Goal: Transaction & Acquisition: Subscribe to service/newsletter

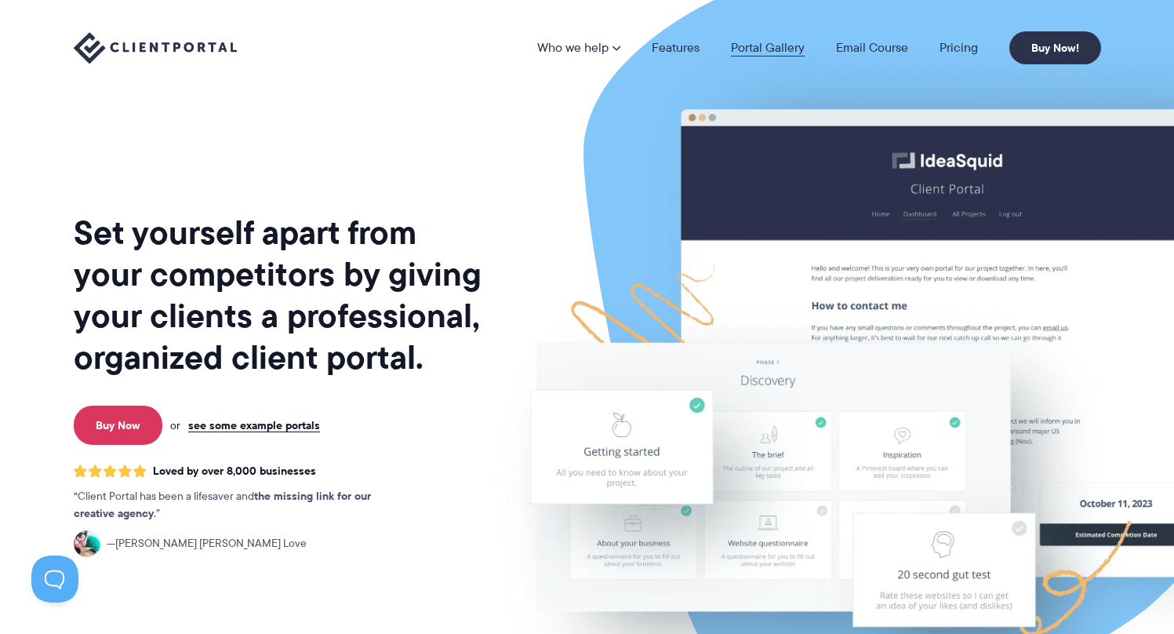
click at [754, 49] on link "Portal Gallery" at bounding box center [768, 48] width 74 height 13
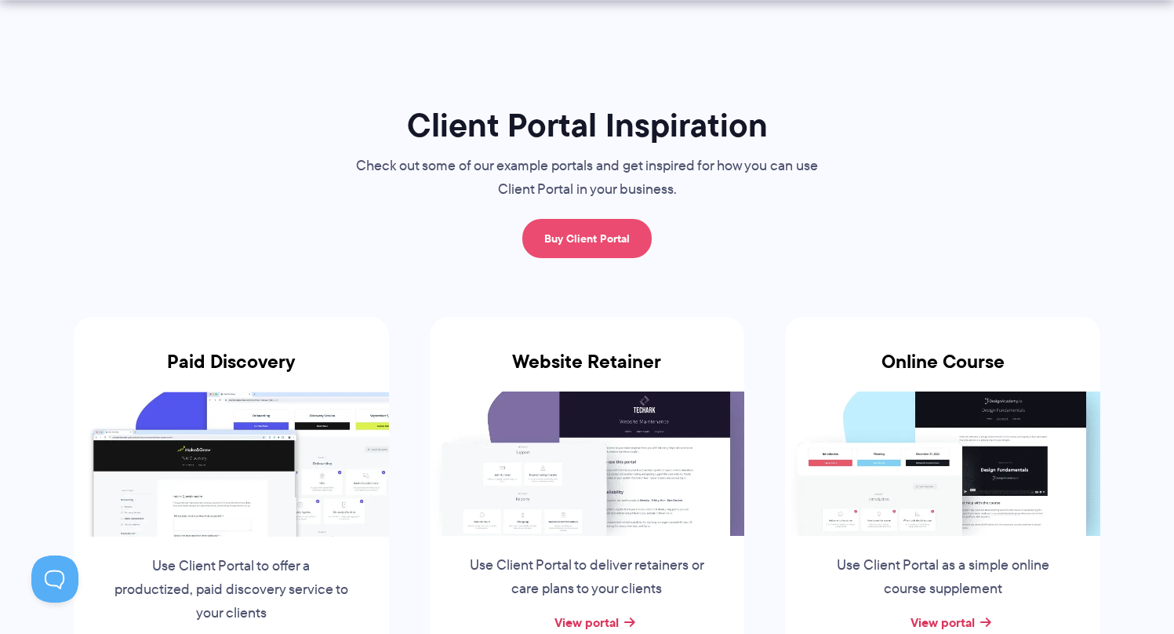
click at [642, 244] on link "Buy Client Portal" at bounding box center [586, 238] width 129 height 39
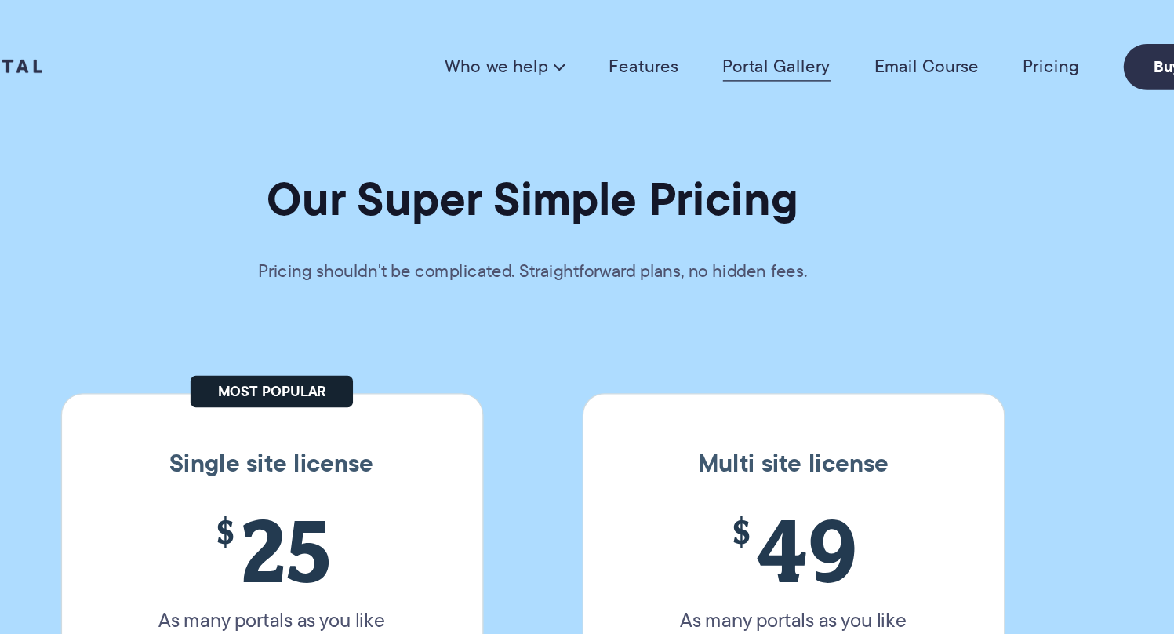
click at [752, 52] on link "Portal Gallery" at bounding box center [761, 48] width 77 height 16
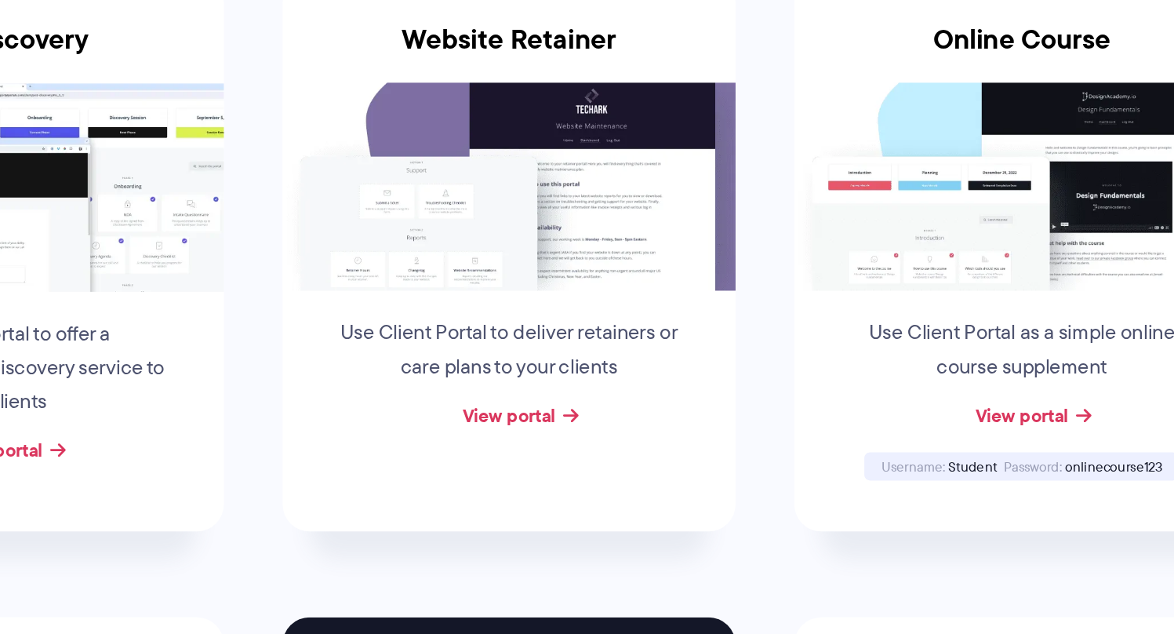
scroll to position [189, 0]
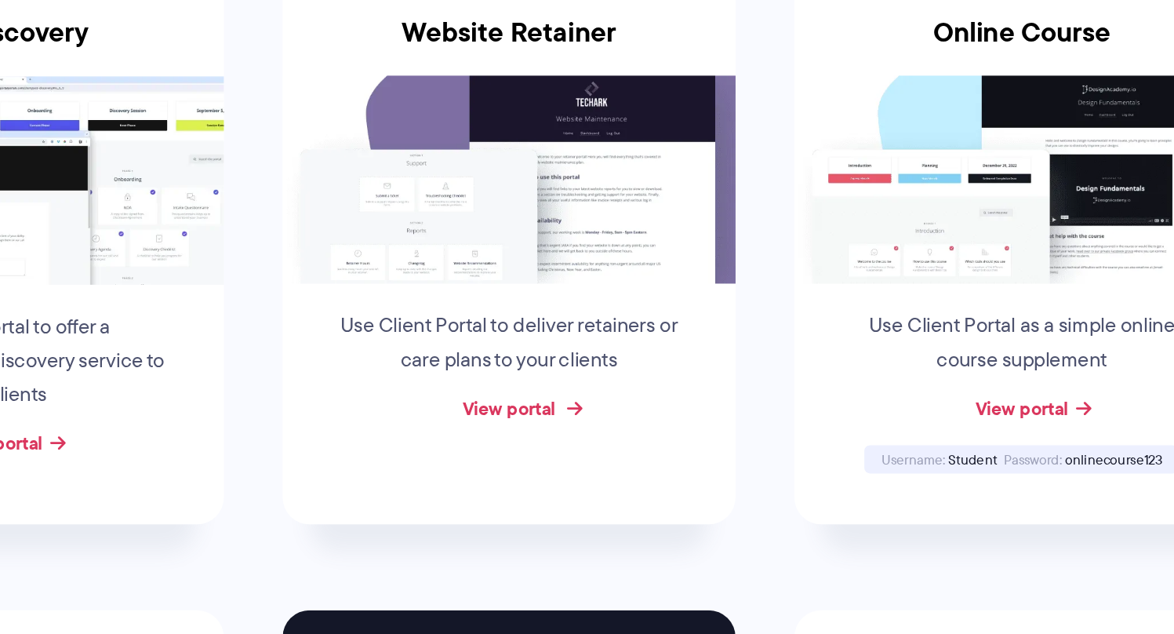
click at [567, 479] on link "View portal" at bounding box center [586, 476] width 64 height 19
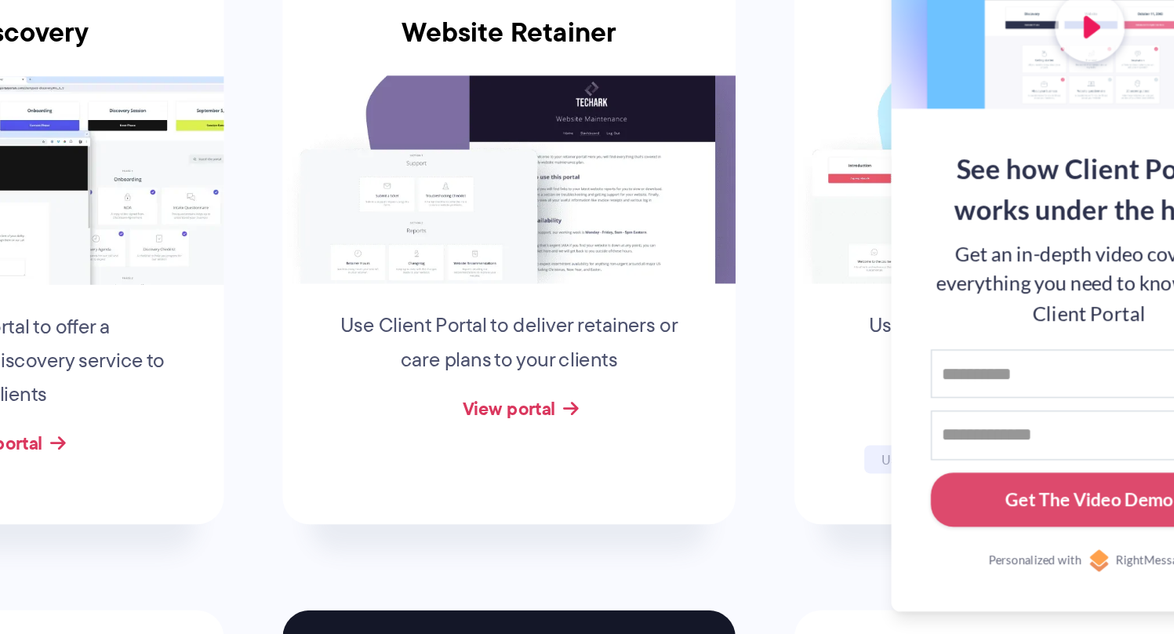
scroll to position [188, 0]
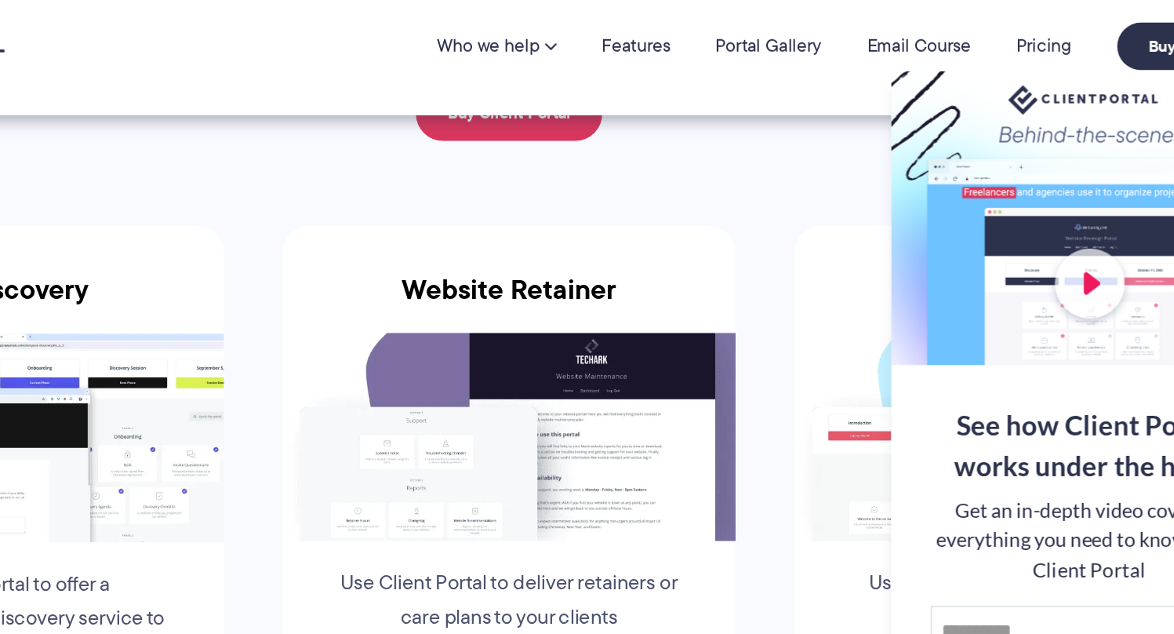
click at [982, 211] on div at bounding box center [989, 167] width 274 height 204
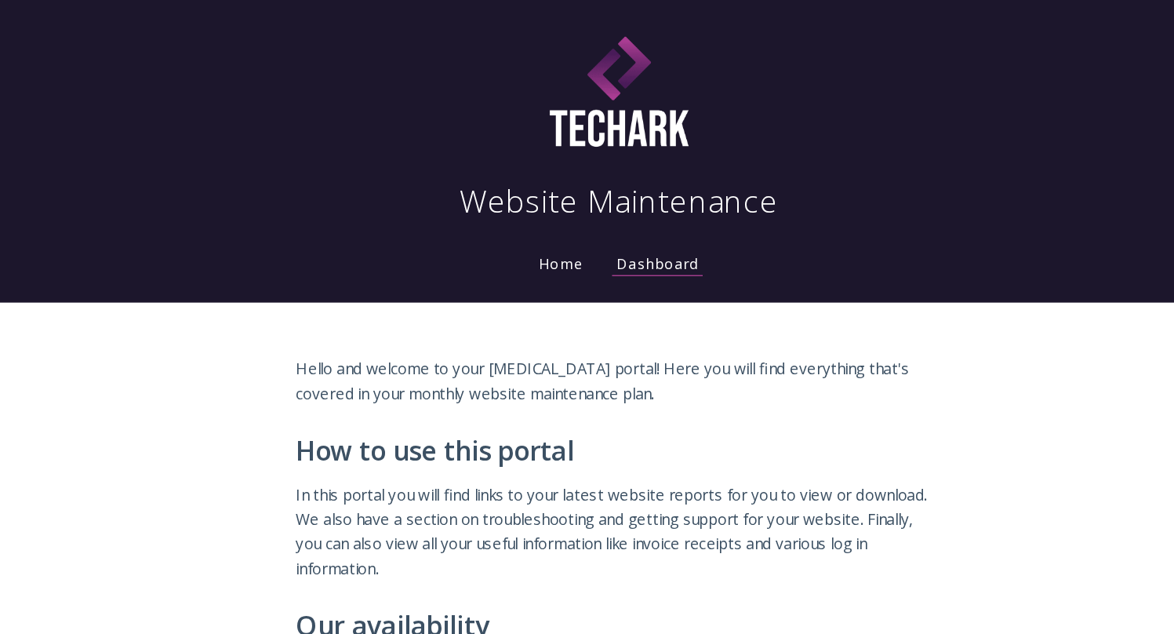
click at [541, 205] on link "Home" at bounding box center [542, 202] width 41 height 15
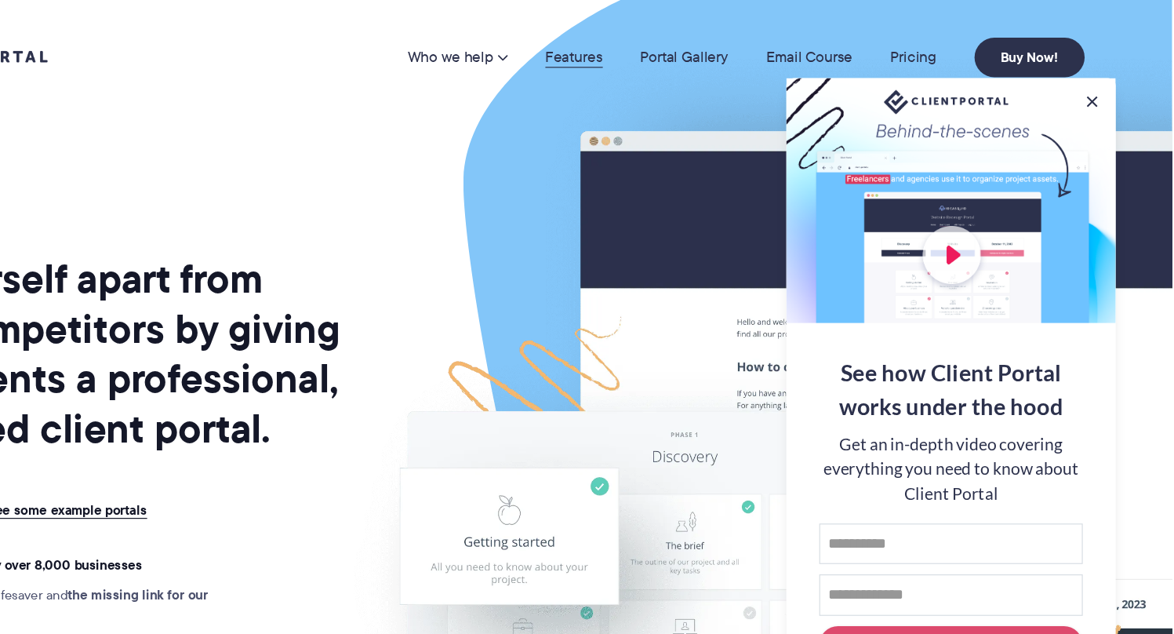
click at [668, 53] on link "Features" at bounding box center [676, 48] width 48 height 13
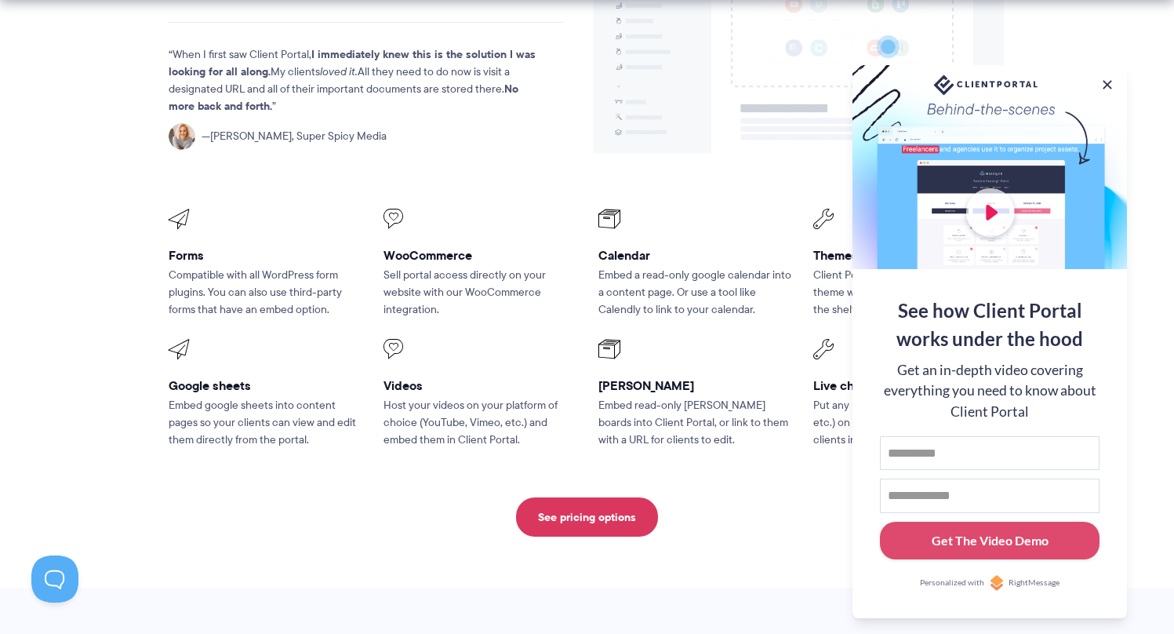
scroll to position [2085, 0]
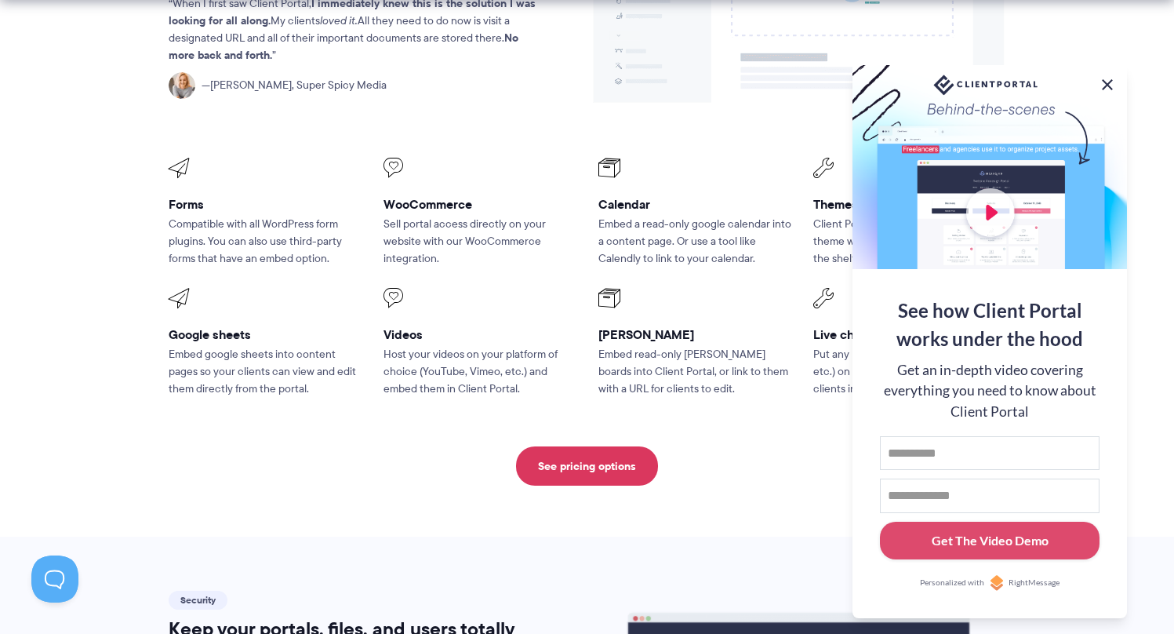
click at [1103, 78] on button at bounding box center [1107, 84] width 19 height 19
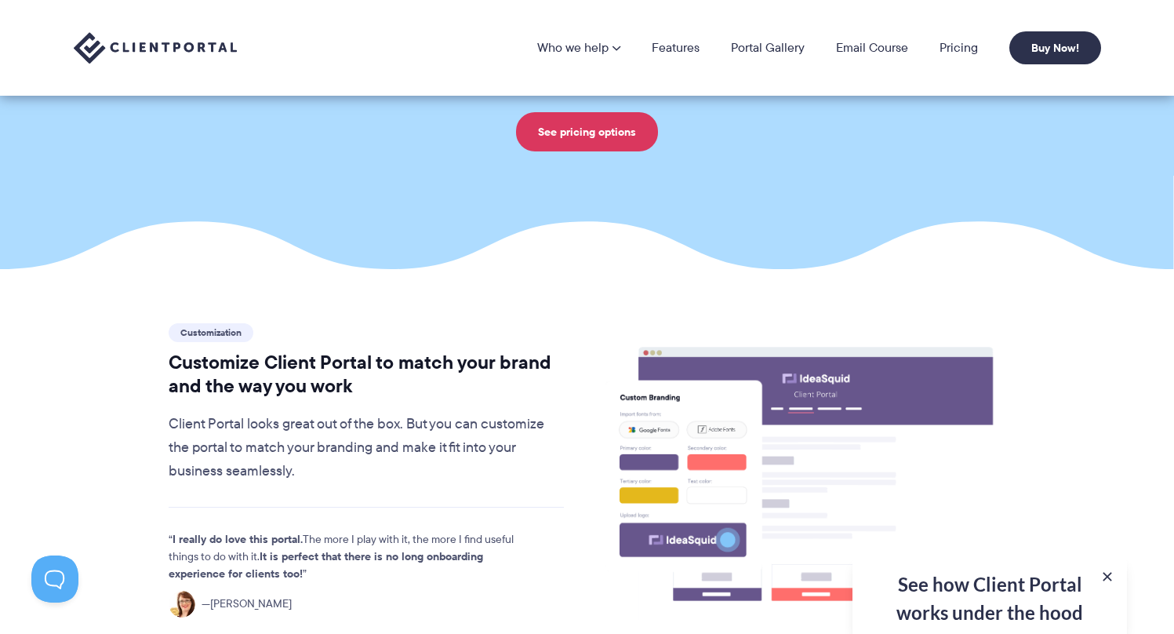
scroll to position [0, 0]
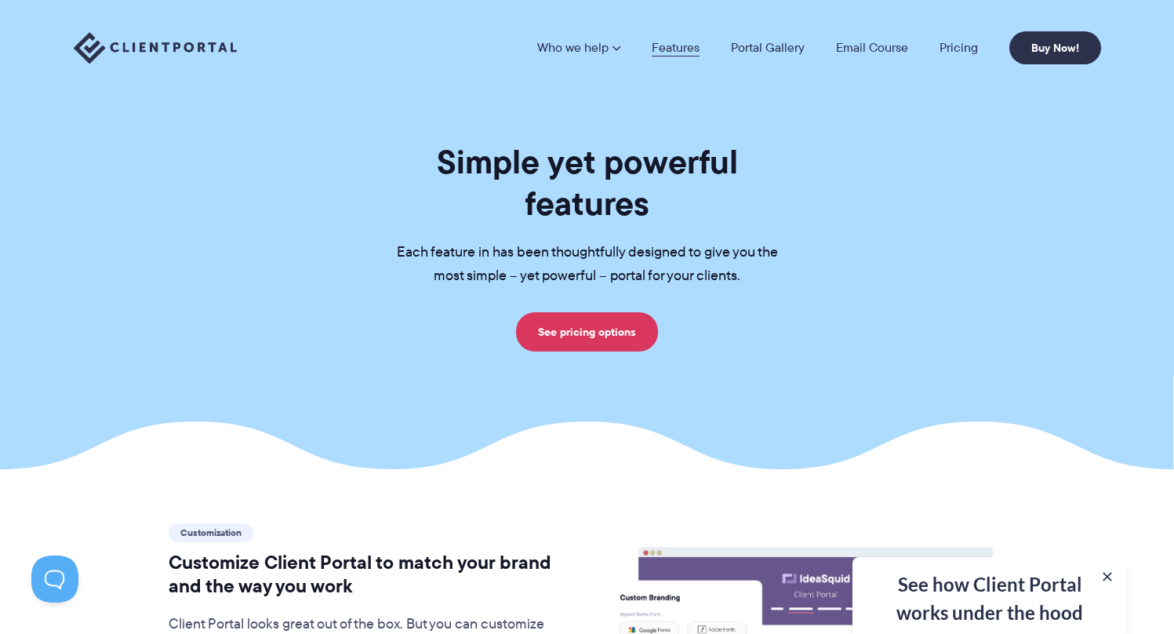
click at [674, 48] on link "Features" at bounding box center [676, 48] width 48 height 13
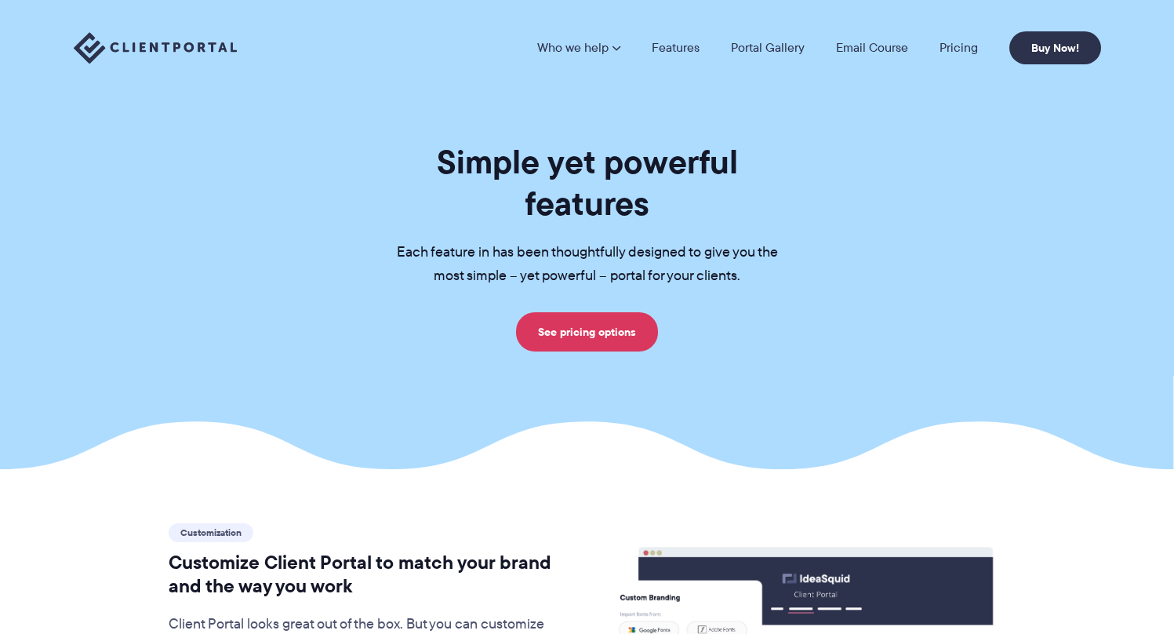
click at [588, 54] on link "Who we help" at bounding box center [578, 48] width 83 height 13
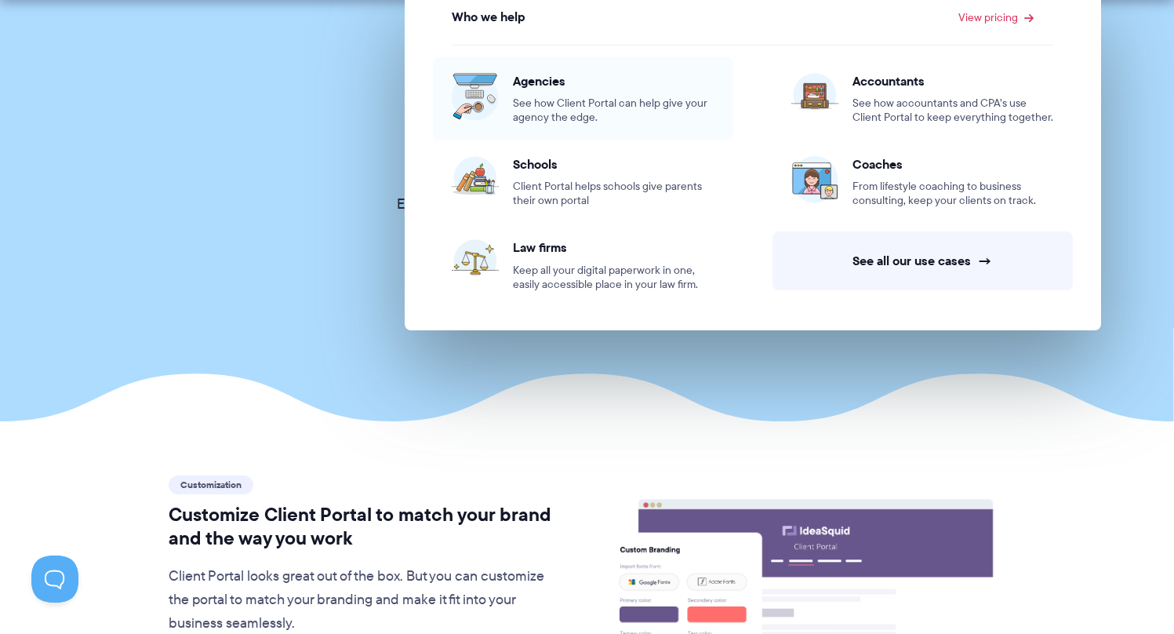
scroll to position [47, 0]
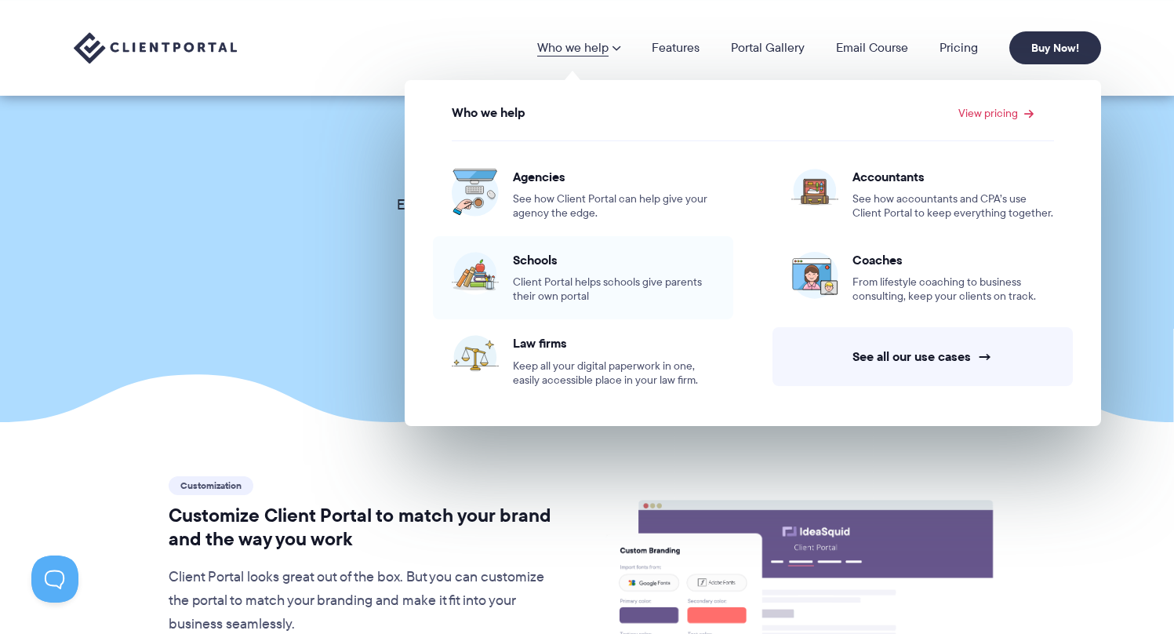
click at [623, 252] on span "Schools" at bounding box center [614, 260] width 202 height 16
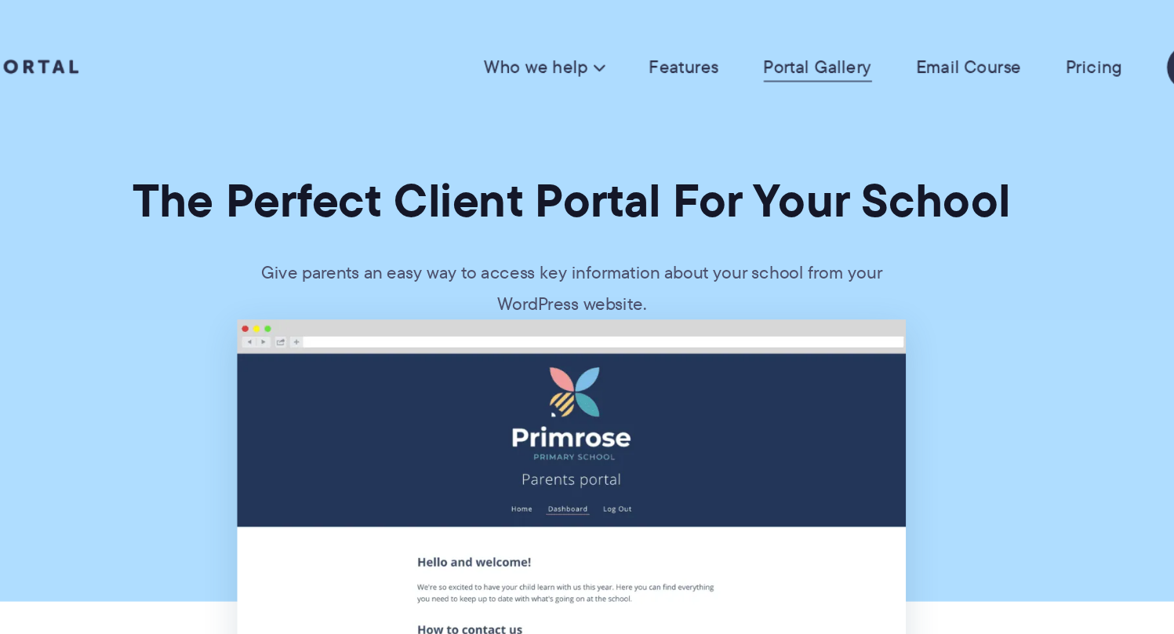
click at [750, 50] on link "Portal Gallery" at bounding box center [761, 48] width 77 height 16
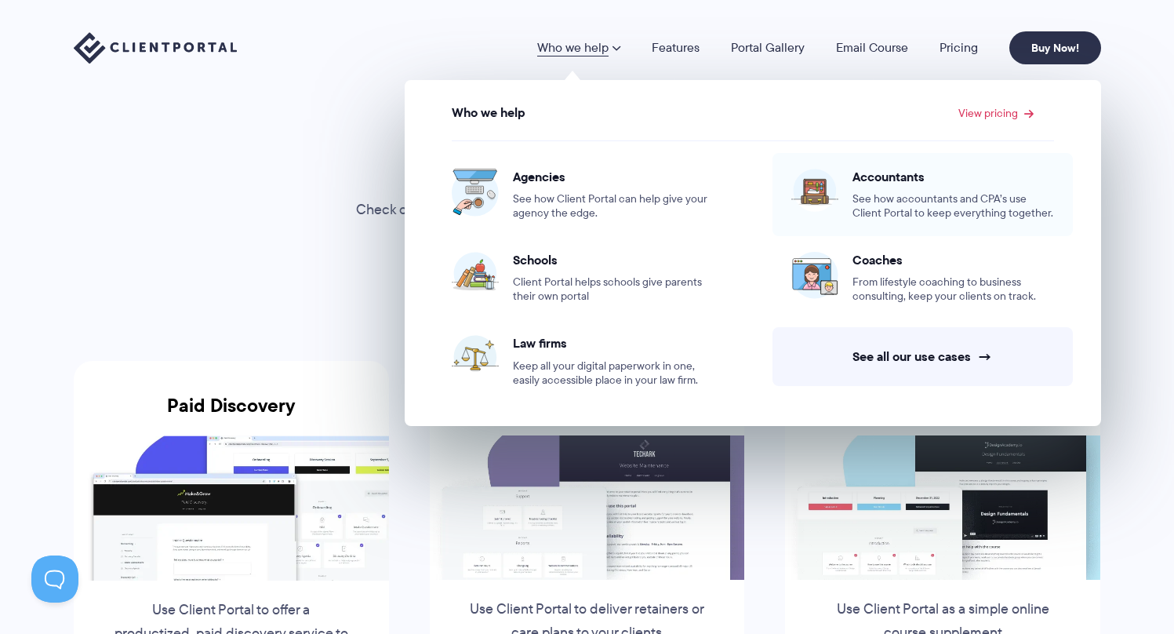
click at [934, 212] on span "See how accountants and CPA’s use Client Portal to keep everything together." at bounding box center [953, 206] width 202 height 28
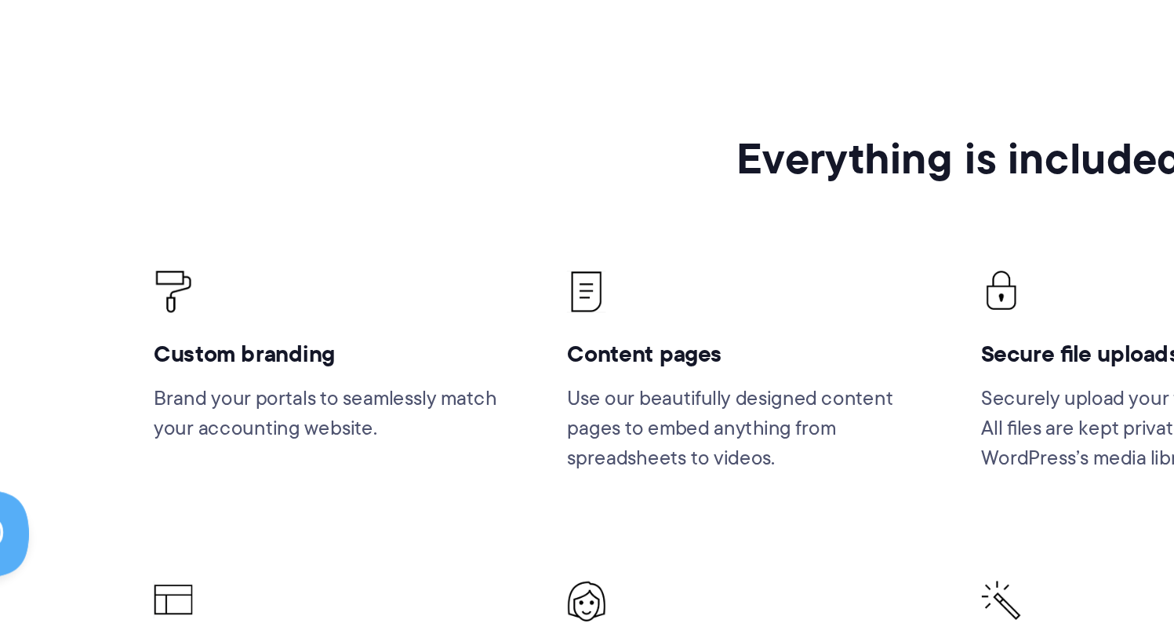
scroll to position [1919, 0]
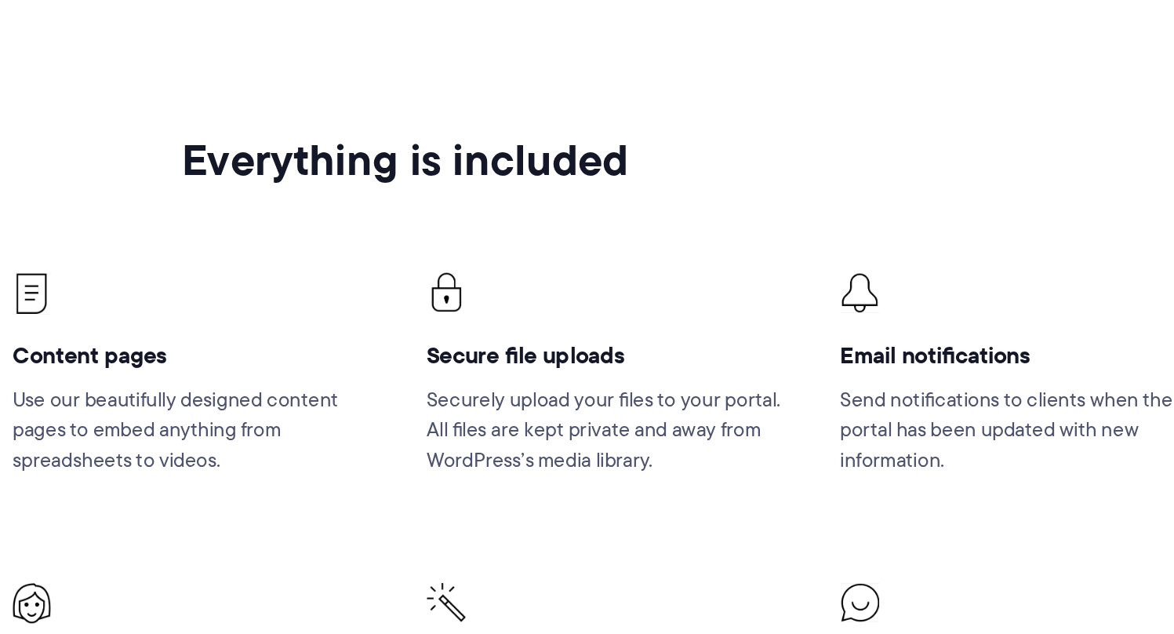
click at [688, 518] on p "Securely upload your files to your portal. All files are kept private and away …" at bounding box center [700, 521] width 202 height 49
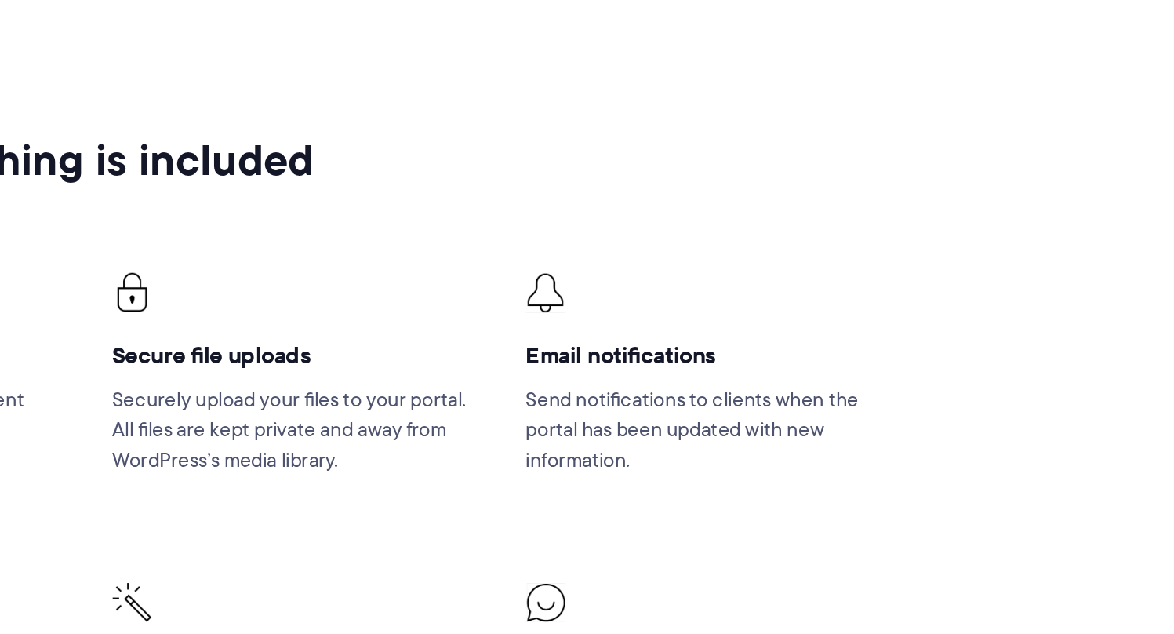
drag, startPoint x: 688, startPoint y: 518, endPoint x: 859, endPoint y: 518, distance: 171.7
click at [859, 518] on p "Send notifications to clients when the portal has been updated with new informa…" at bounding box center [926, 521] width 202 height 49
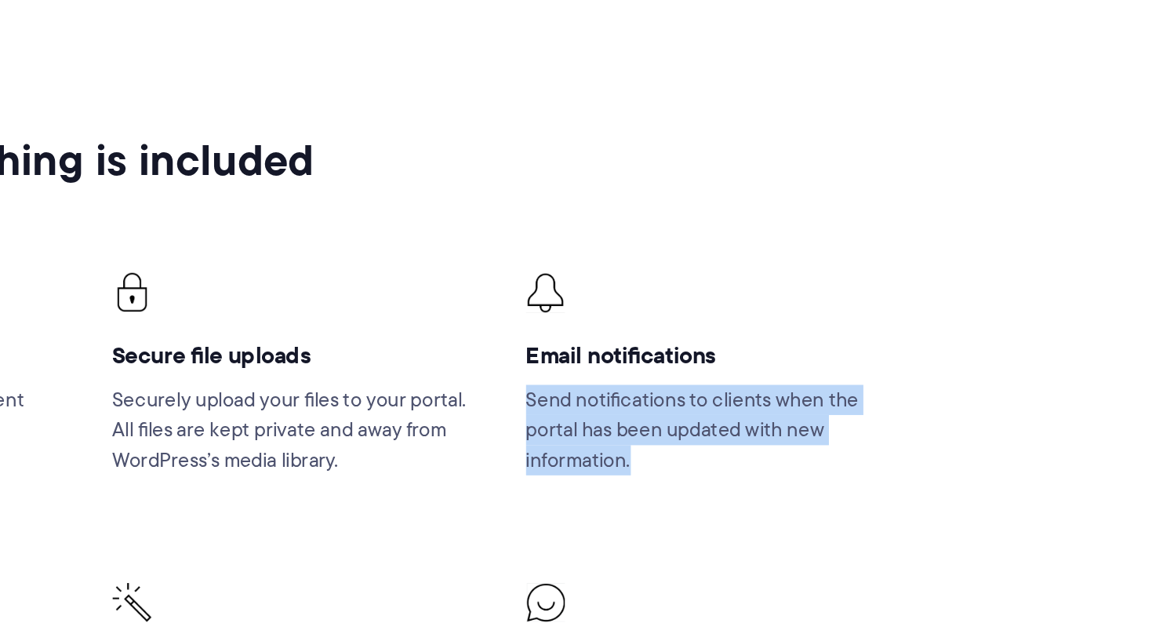
click at [859, 518] on p "Send notifications to clients when the portal has been updated with new informa…" at bounding box center [926, 521] width 202 height 49
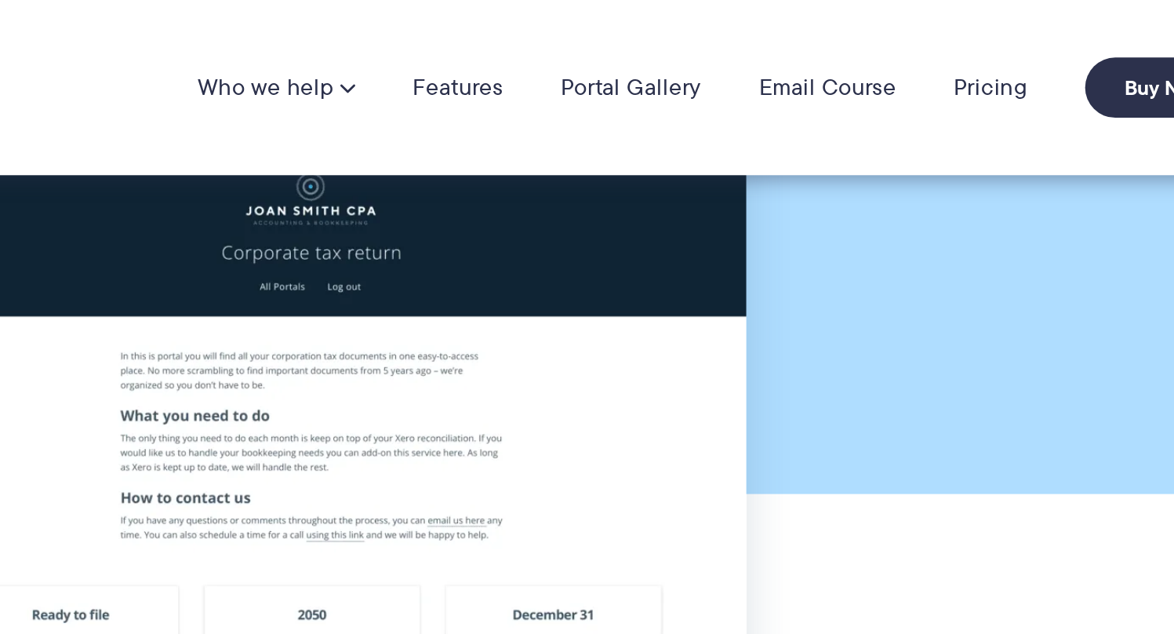
scroll to position [0, 0]
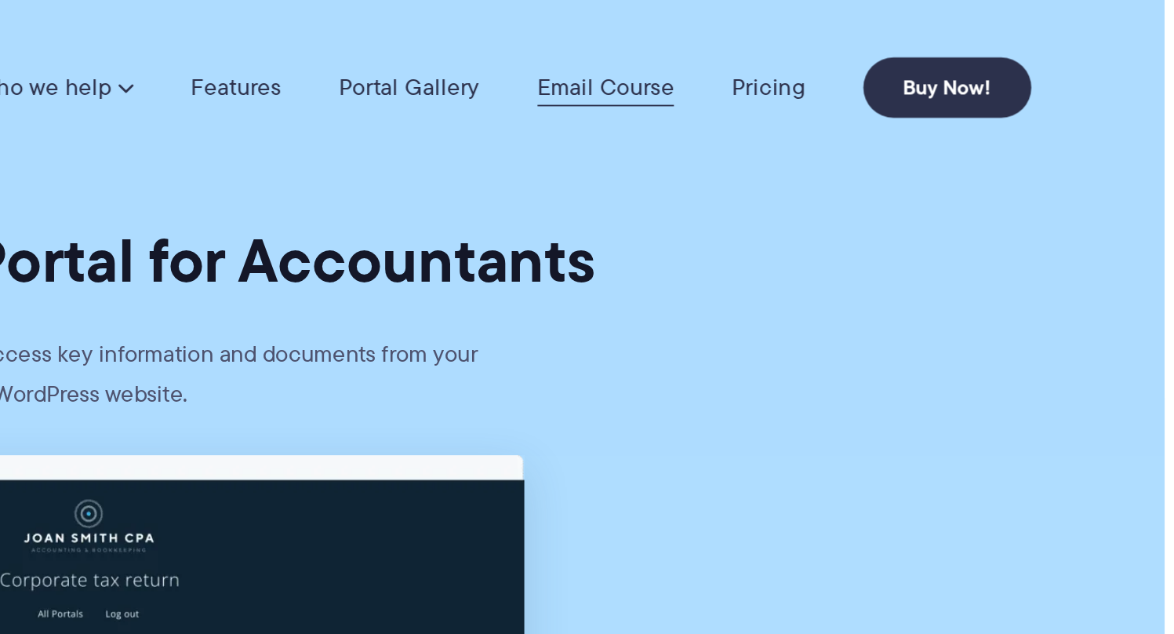
click at [867, 49] on link "Email Course" at bounding box center [868, 48] width 75 height 16
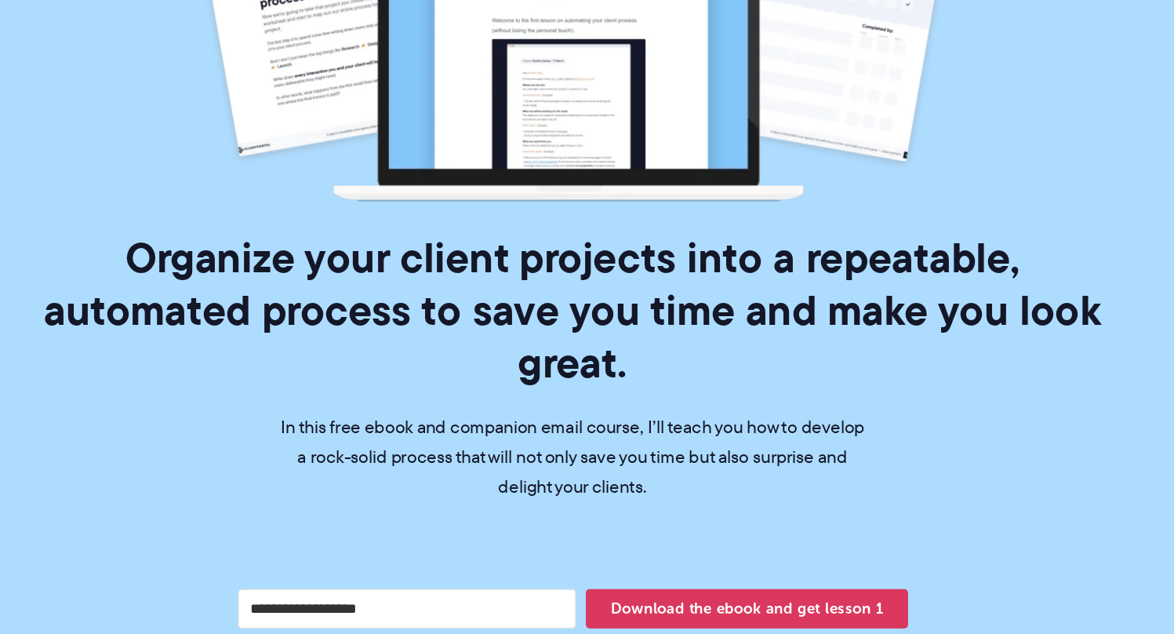
scroll to position [464, 0]
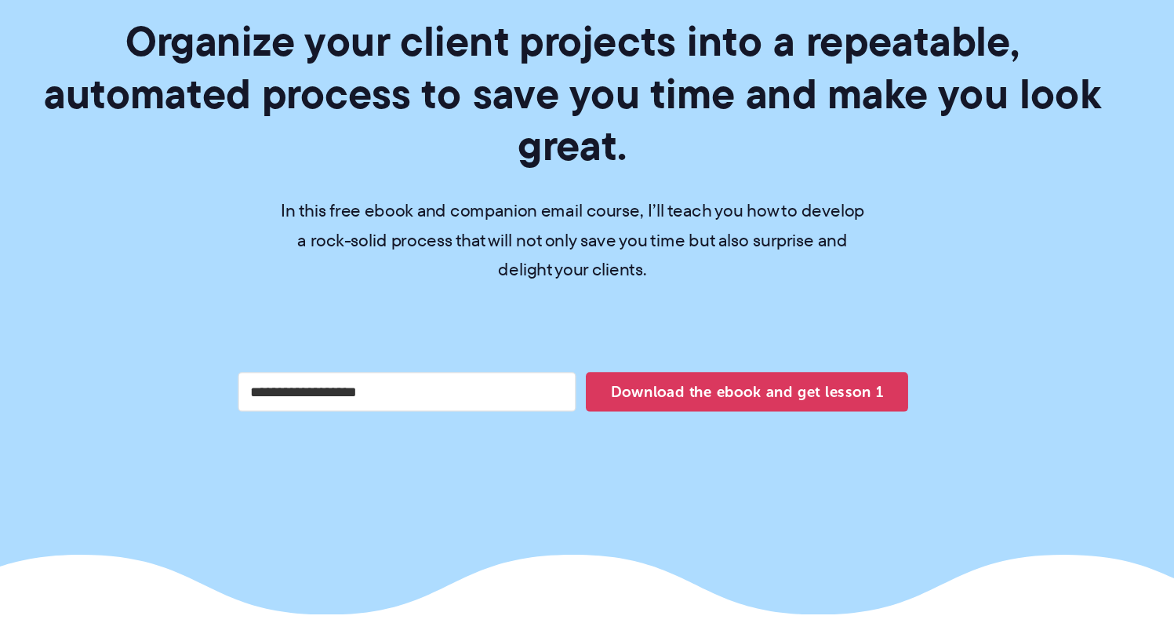
click at [557, 425] on input "Your email address" at bounding box center [456, 440] width 270 height 31
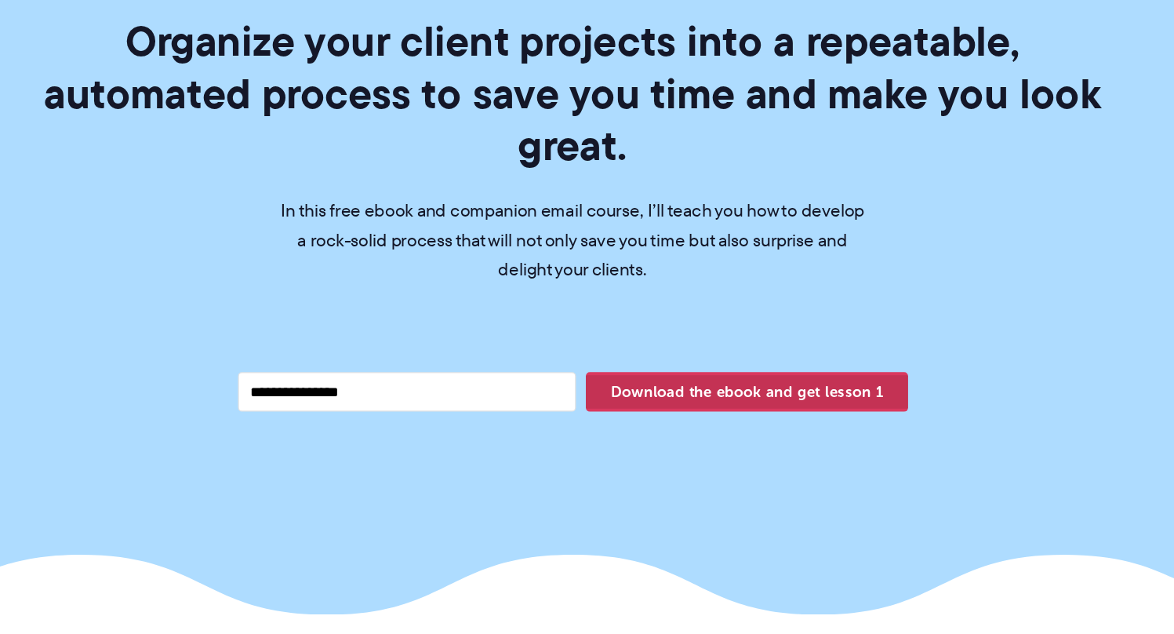
type input "**********"
click at [734, 427] on span "Download the ebook and get lesson 1" at bounding box center [725, 440] width 256 height 27
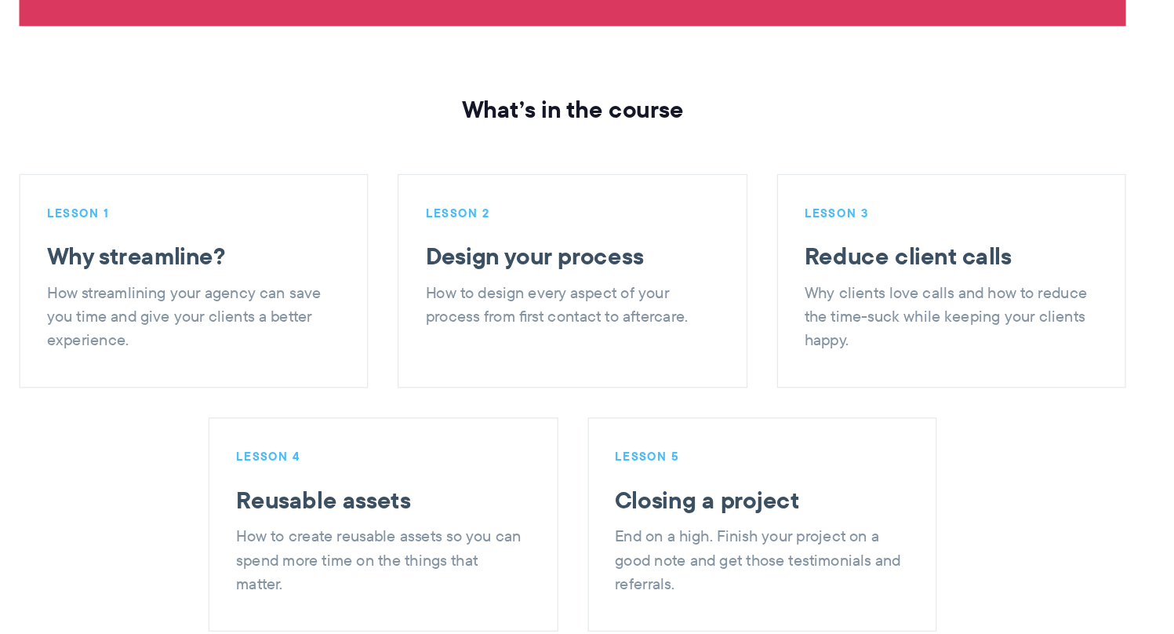
scroll to position [1806, 0]
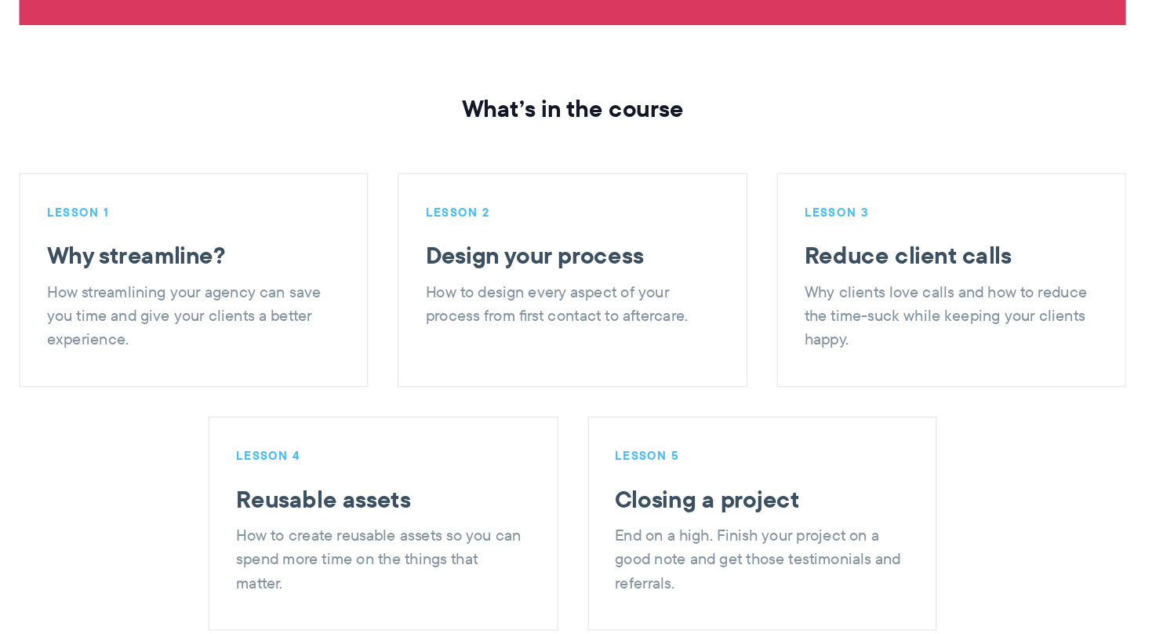
click at [261, 352] on p "How streamlining your agency can save you time and give your clients a better e…" at bounding box center [284, 380] width 230 height 56
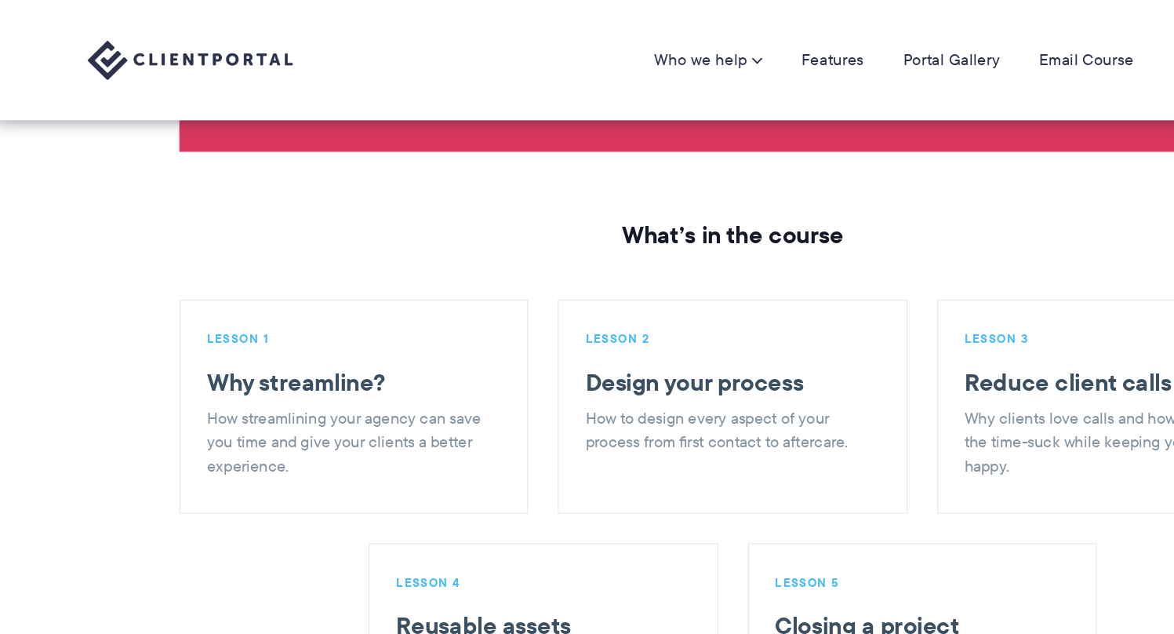
scroll to position [1819, 0]
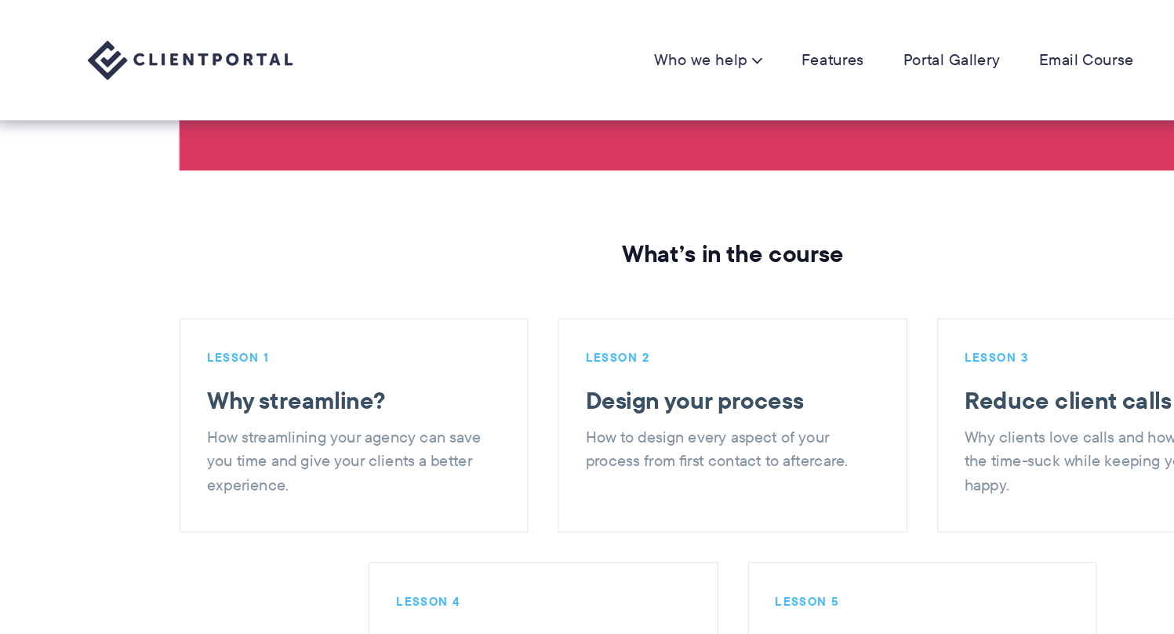
click at [515, 307] on h3 "Design your process" at bounding box center [585, 319] width 230 height 24
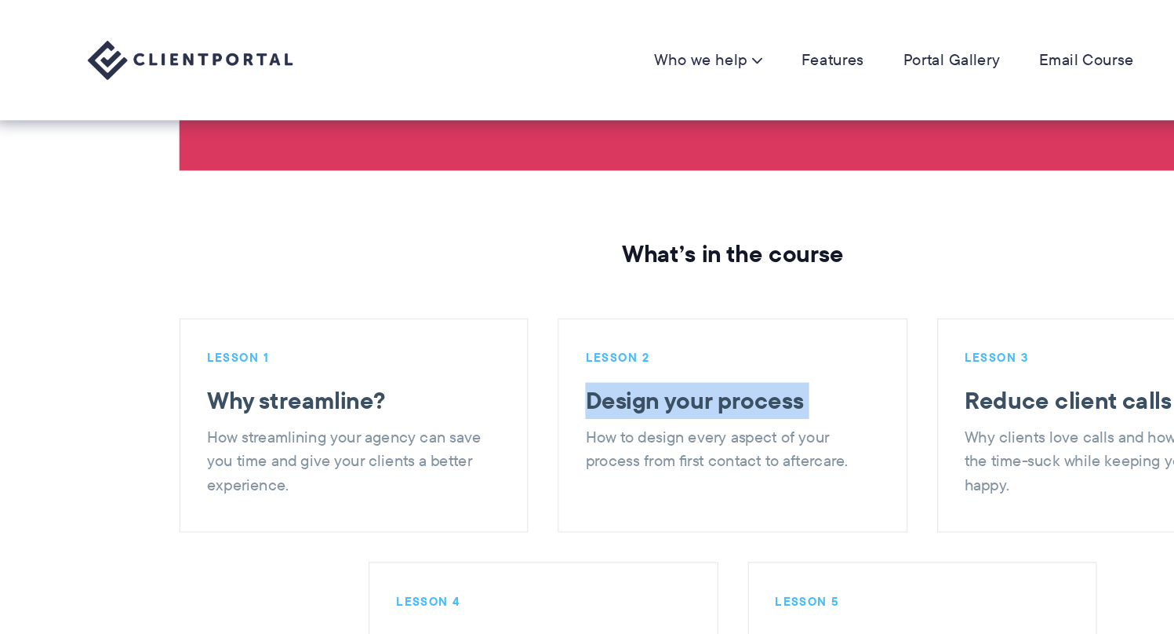
click at [515, 307] on h3 "Design your process" at bounding box center [585, 319] width 230 height 24
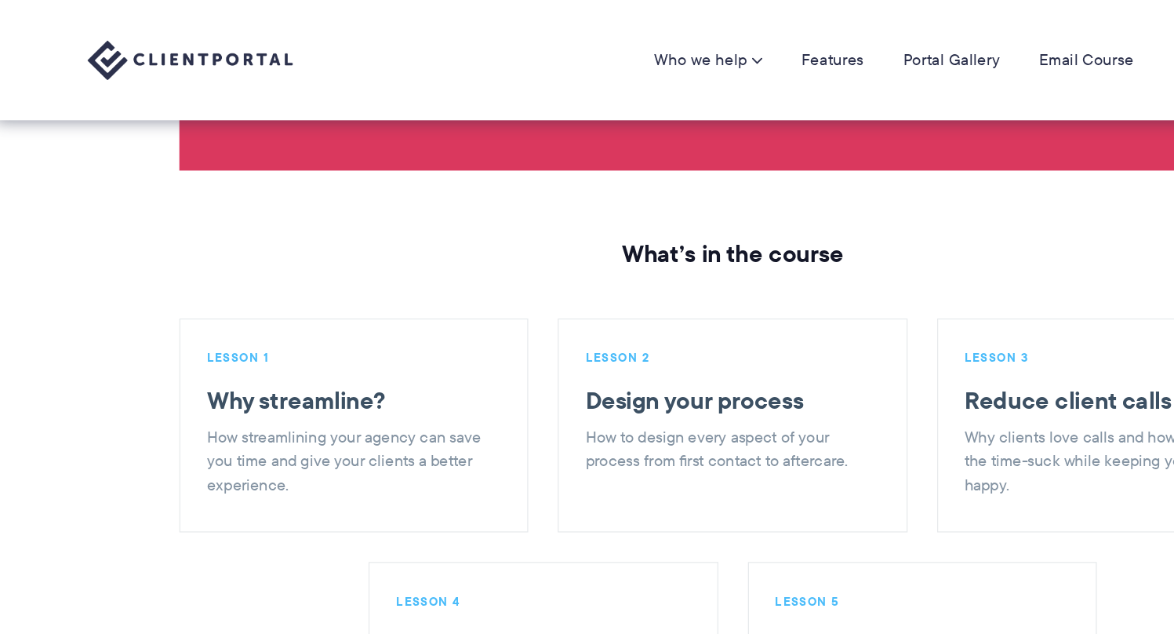
click at [507, 278] on p "LESSON 2" at bounding box center [585, 284] width 230 height 13
click at [559, 339] on p "How to design every aspect of your process from first contact to aftercare." at bounding box center [585, 358] width 230 height 38
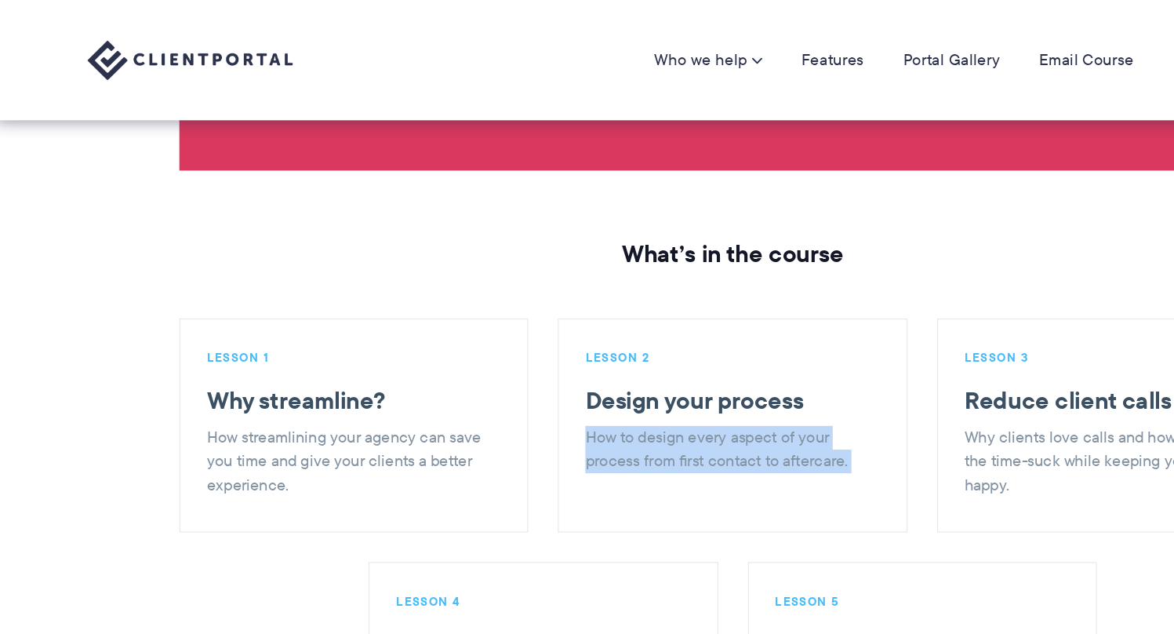
click at [559, 339] on p "How to design every aspect of your process from first contact to aftercare." at bounding box center [585, 358] width 230 height 38
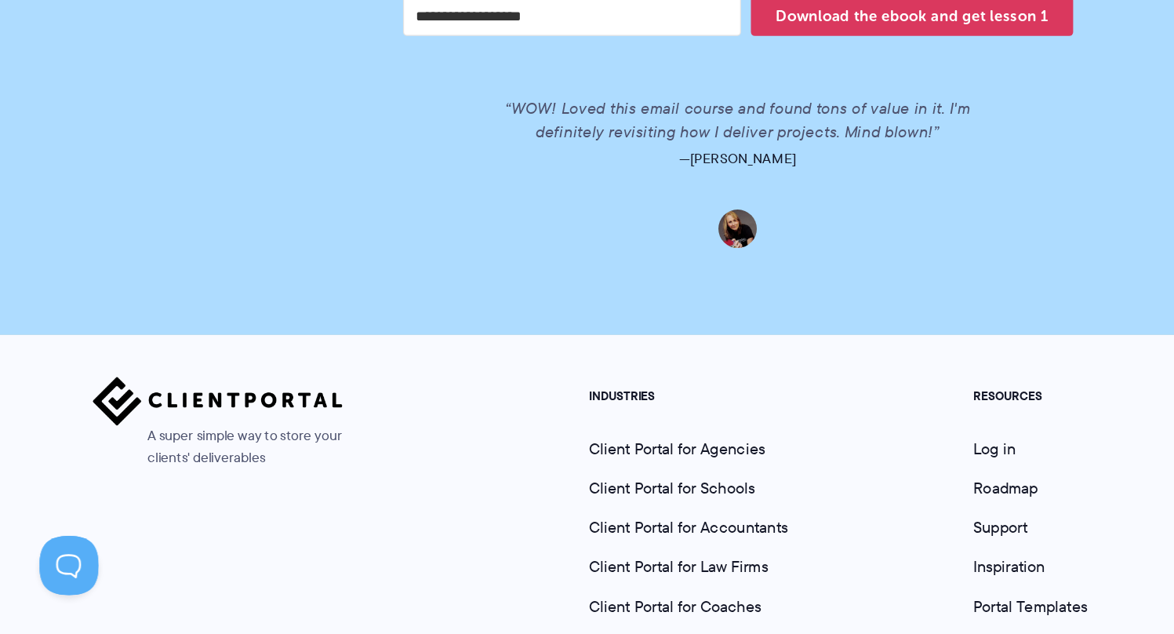
scroll to position [3347, 0]
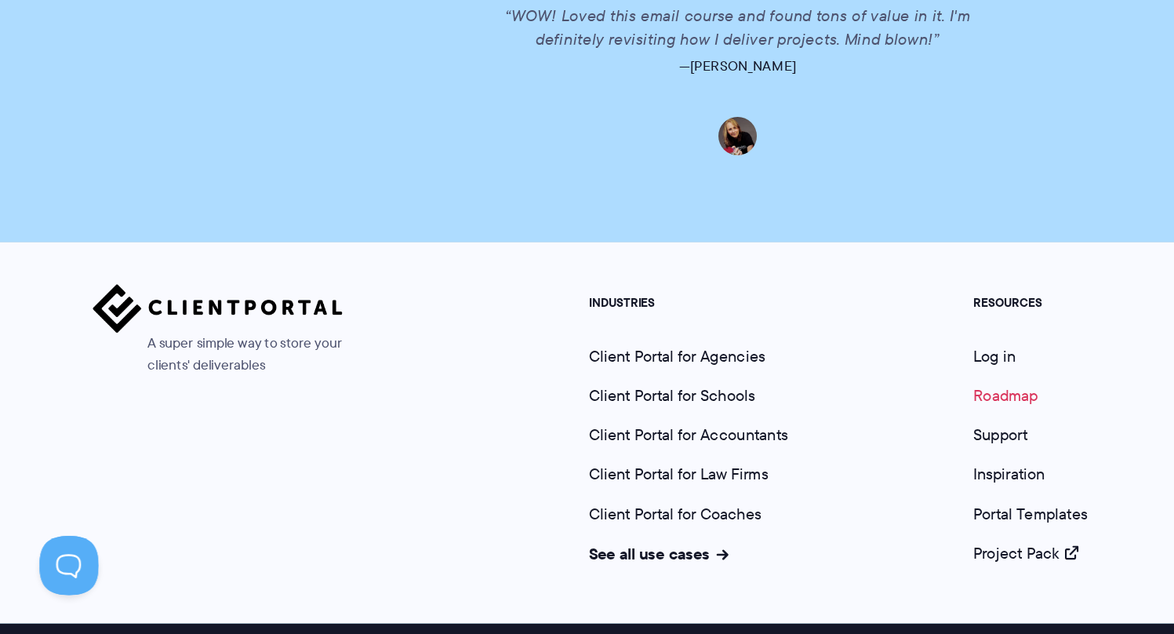
click at [793, 434] on link "Roadmap" at bounding box center [801, 443] width 52 height 18
